Goal: Task Accomplishment & Management: Use online tool/utility

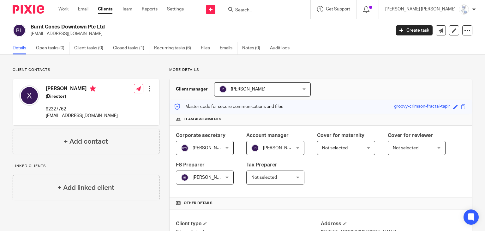
click at [292, 9] on input "Search" at bounding box center [263, 11] width 57 height 6
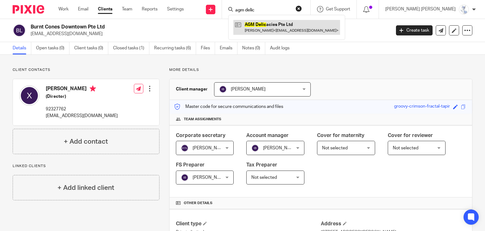
type input "agm delic"
click at [303, 23] on link at bounding box center [286, 27] width 107 height 15
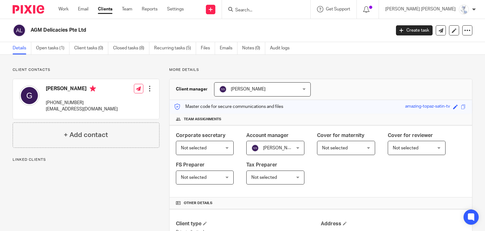
scroll to position [158, 0]
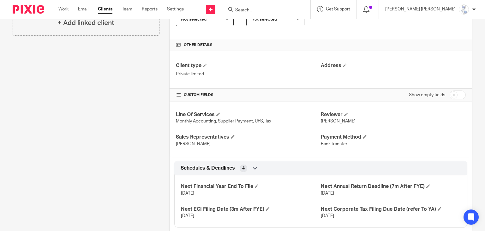
drag, startPoint x: 179, startPoint y: 192, endPoint x: 209, endPoint y: 192, distance: 31.0
click at [209, 192] on div "Next Financial Year End To File 31 Dec 2025 Next Annual Return Deadline (7m Aft…" at bounding box center [320, 198] width 293 height 57
click at [302, 6] on form at bounding box center [268, 9] width 67 height 8
click at [292, 9] on input "Search" at bounding box center [263, 11] width 57 height 6
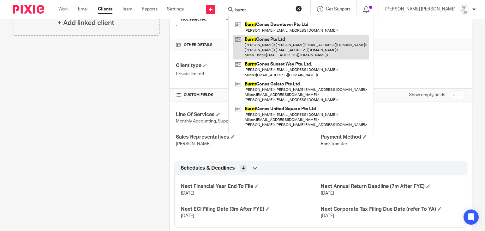
type input "burnt"
drag, startPoint x: 301, startPoint y: 45, endPoint x: 278, endPoint y: 39, distance: 23.5
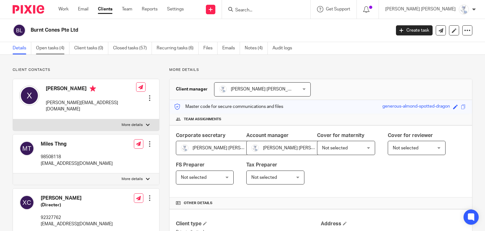
click at [40, 45] on link "Open tasks (4)" at bounding box center [52, 48] width 33 height 12
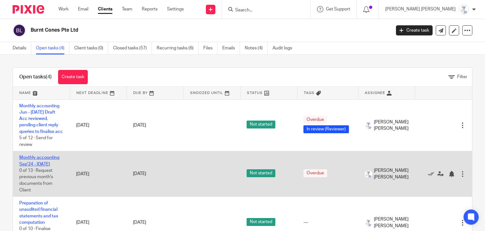
click at [43, 162] on link "Monthly accounting Sep'24 - Aug'25" at bounding box center [39, 160] width 40 height 11
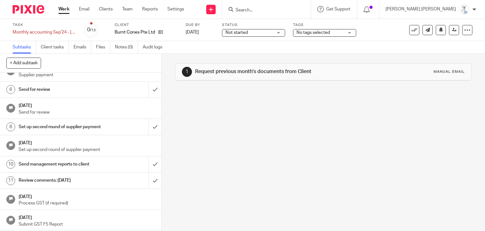
scroll to position [94, 0]
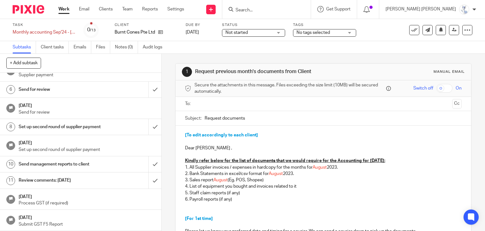
click at [54, 165] on h1 "Send management reports to client" at bounding box center [60, 163] width 82 height 9
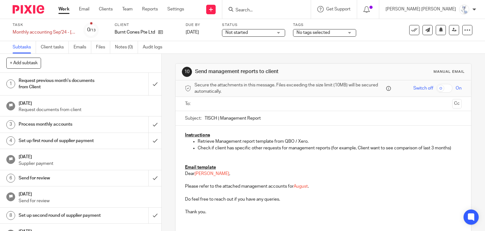
drag, startPoint x: 271, startPoint y: 115, endPoint x: 196, endPoint y: 117, distance: 74.6
click at [196, 117] on div "Subject: TISCH | Management Report" at bounding box center [323, 118] width 277 height 14
